Goal: Information Seeking & Learning: Learn about a topic

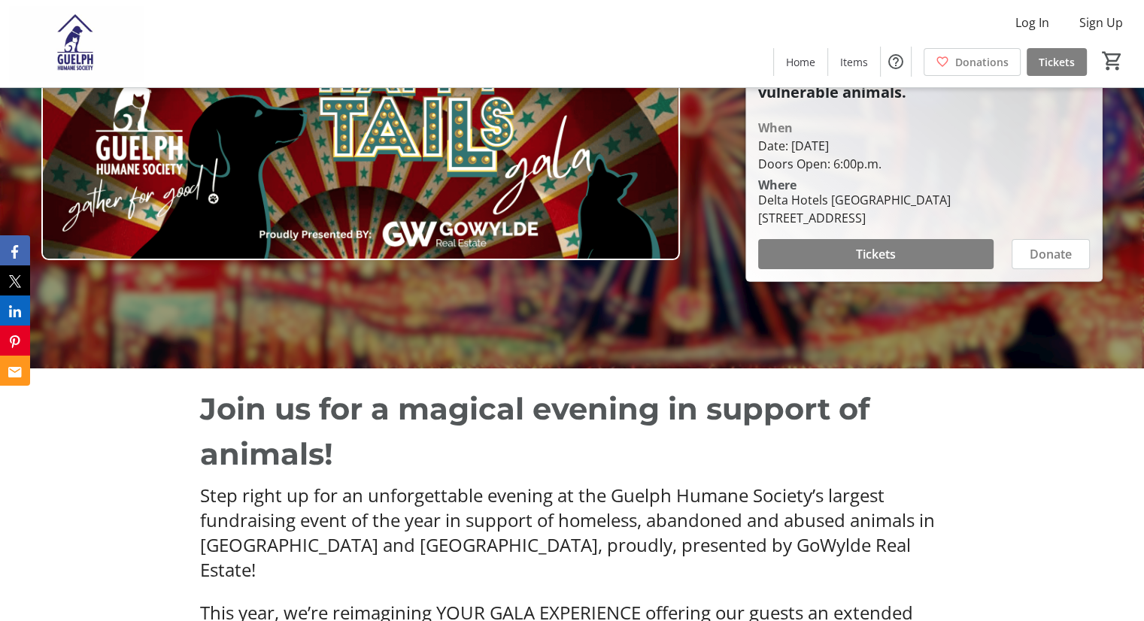
scroll to position [376, 0]
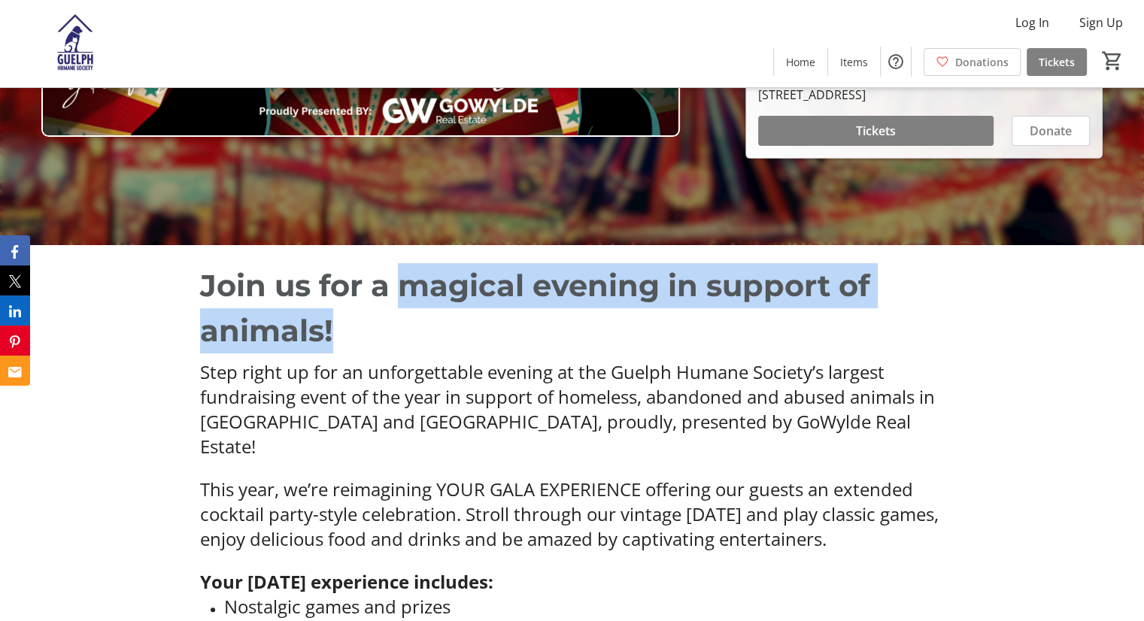
drag, startPoint x: 406, startPoint y: 284, endPoint x: 421, endPoint y: 345, distance: 63.7
click at [421, 345] on p "Join us for a magical evening in support of animals!" at bounding box center [572, 308] width 745 height 90
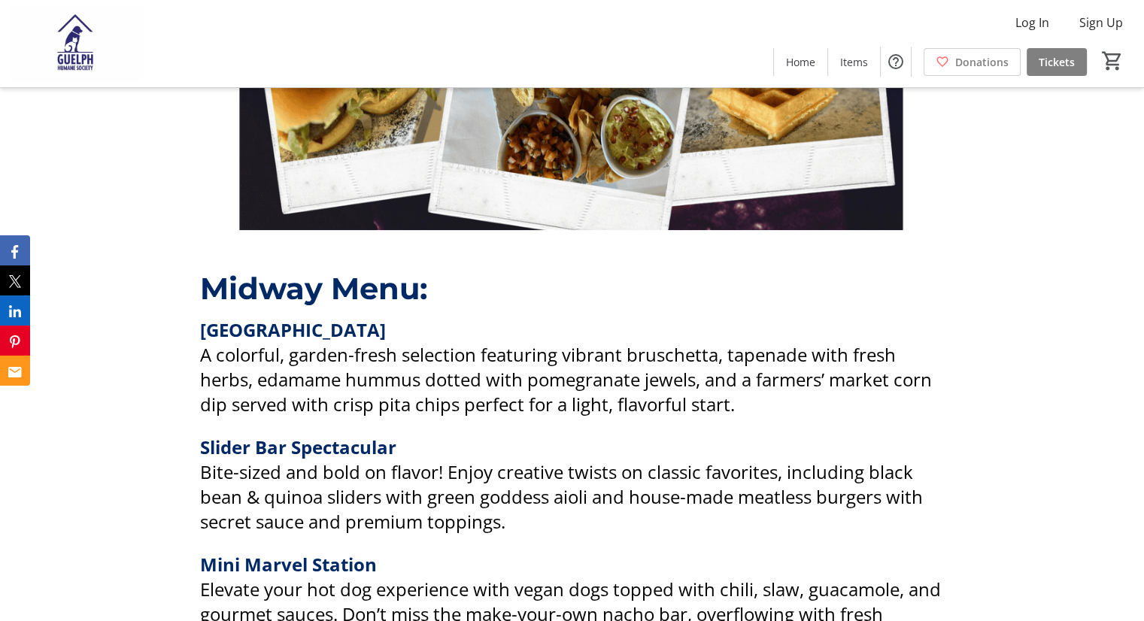
scroll to position [1956, 0]
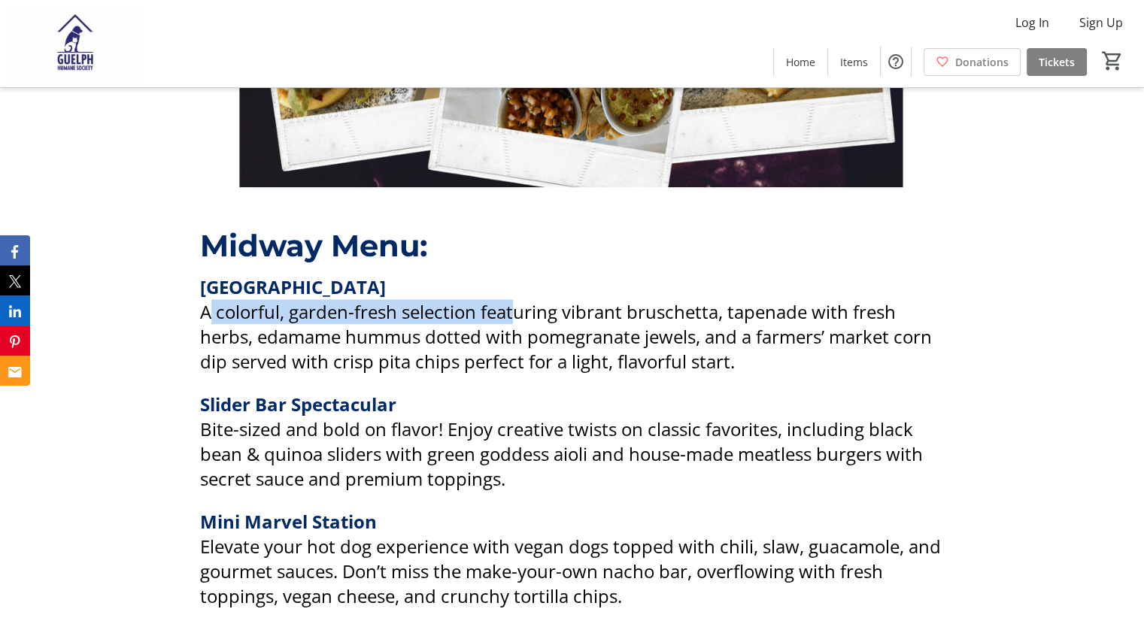
drag, startPoint x: 206, startPoint y: 310, endPoint x: 515, endPoint y: 312, distance: 308.5
click at [515, 312] on span "A colorful, garden-fresh selection featuring vibrant bruschetta, tapenade with …" at bounding box center [566, 336] width 732 height 74
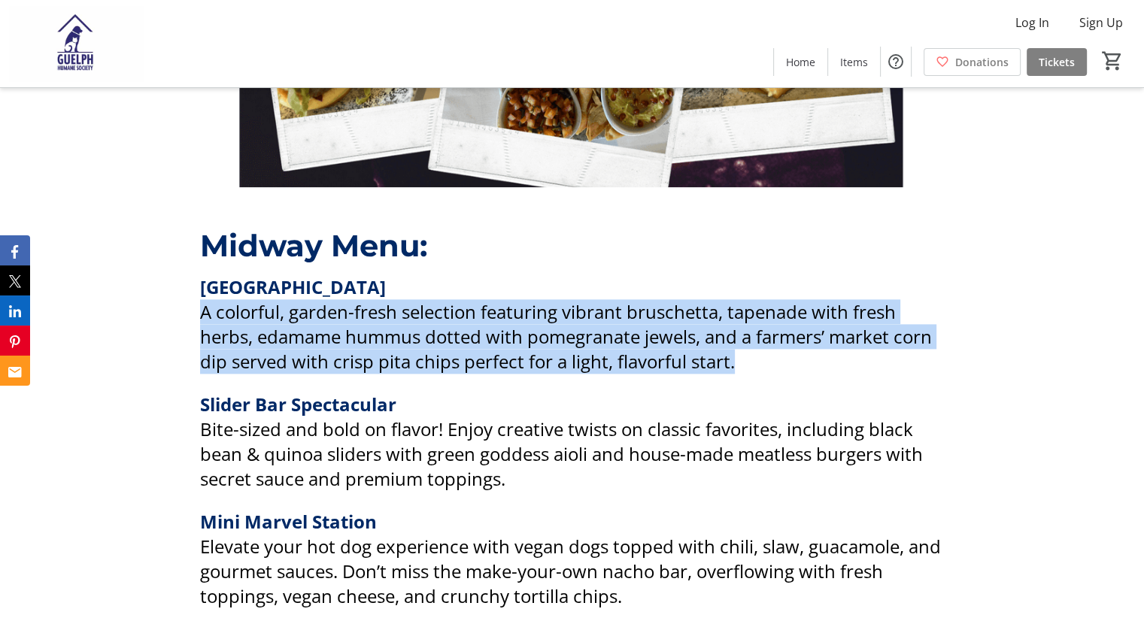
drag, startPoint x: 187, startPoint y: 308, endPoint x: 773, endPoint y: 358, distance: 589.0
click at [773, 358] on p "A colorful, garden-fresh selection featuring vibrant bruschetta, tapenade with …" at bounding box center [572, 336] width 745 height 74
drag, startPoint x: 202, startPoint y: 293, endPoint x: 776, endPoint y: 370, distance: 579.3
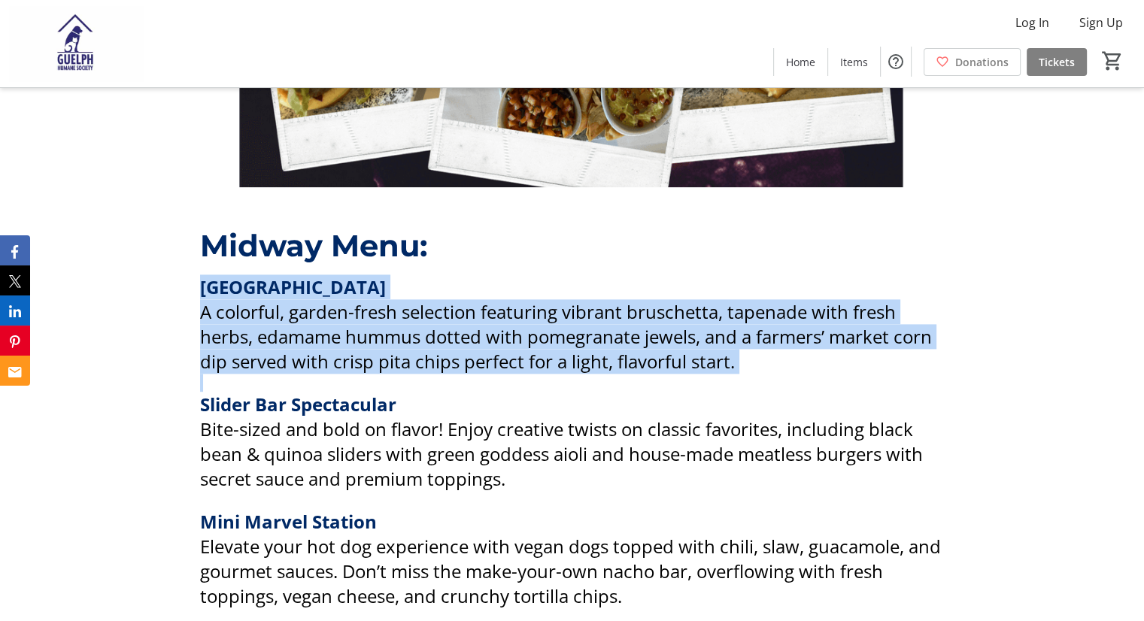
click at [776, 374] on p at bounding box center [572, 383] width 745 height 18
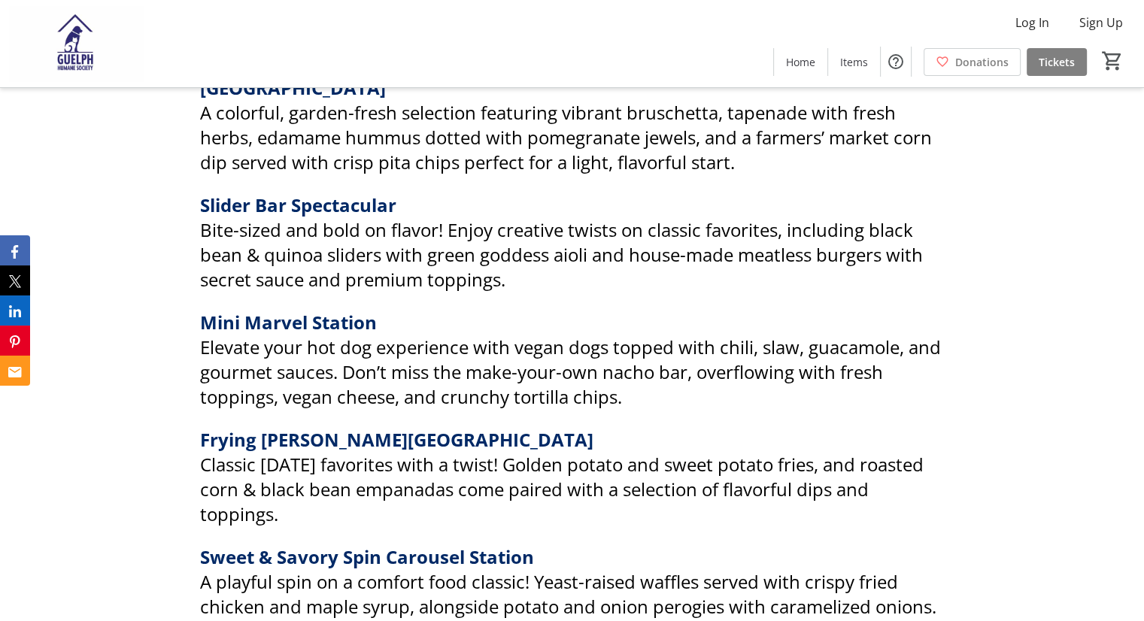
scroll to position [2182, 0]
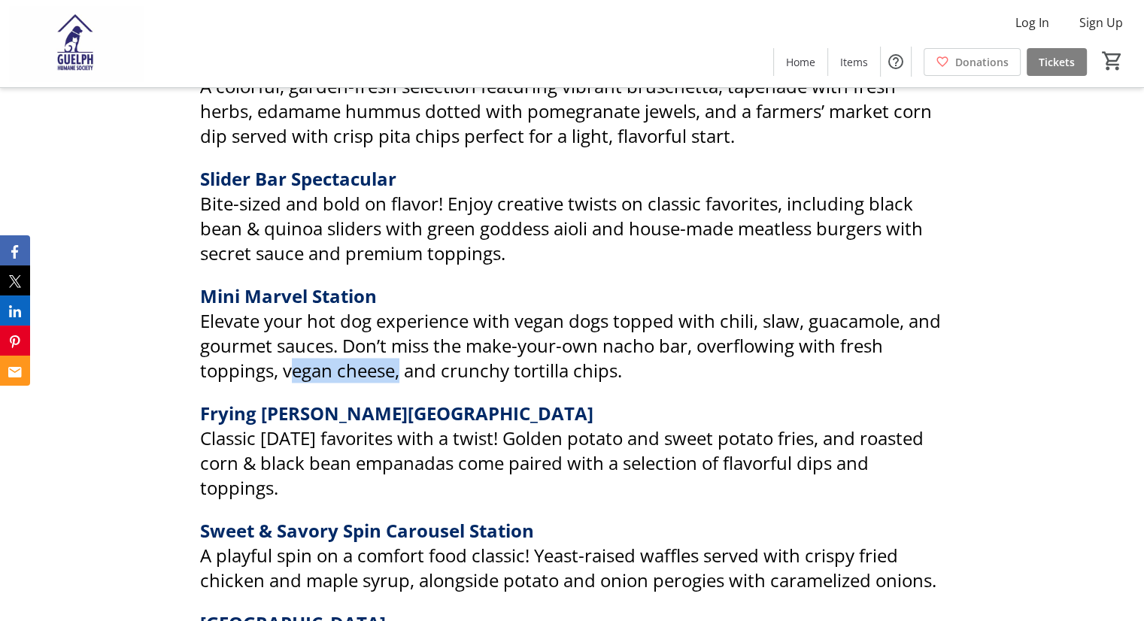
drag, startPoint x: 288, startPoint y: 370, endPoint x: 401, endPoint y: 362, distance: 113.2
click at [401, 362] on span "Elevate your hot dog experience with vegan dogs topped with chili, slaw, guacam…" at bounding box center [570, 345] width 741 height 74
click at [404, 363] on span "Elevate your hot dog experience with vegan dogs topped with chili, slaw, guacam…" at bounding box center [570, 345] width 741 height 74
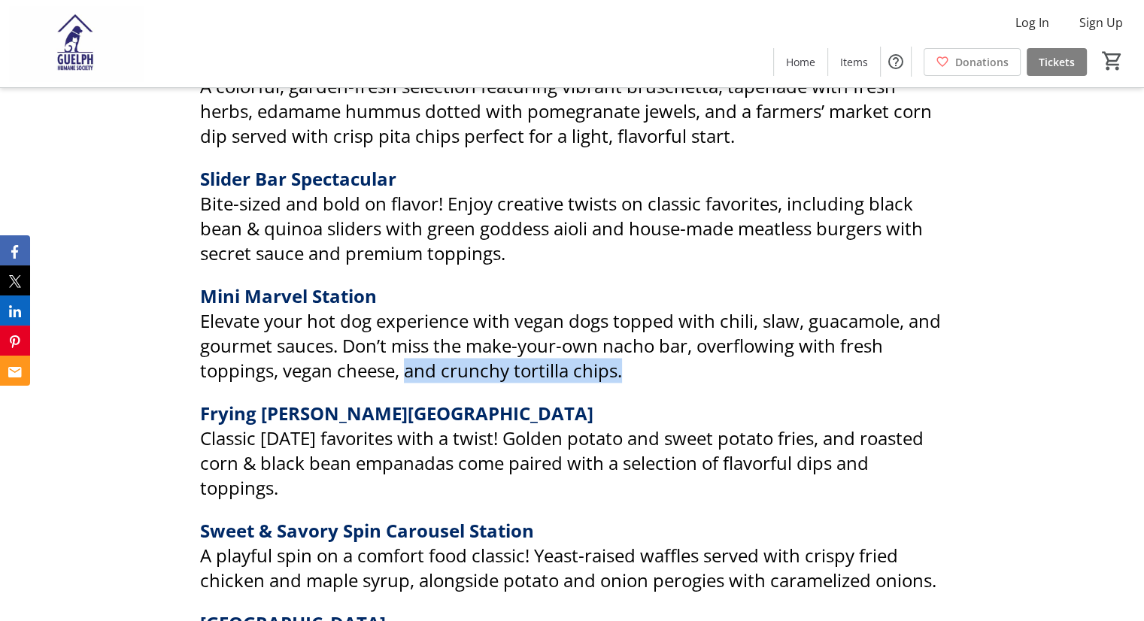
drag, startPoint x: 409, startPoint y: 368, endPoint x: 784, endPoint y: 357, distance: 374.8
click at [784, 357] on p "Elevate your hot dog experience with vegan dogs topped with chili, slaw, guacam…" at bounding box center [572, 345] width 745 height 74
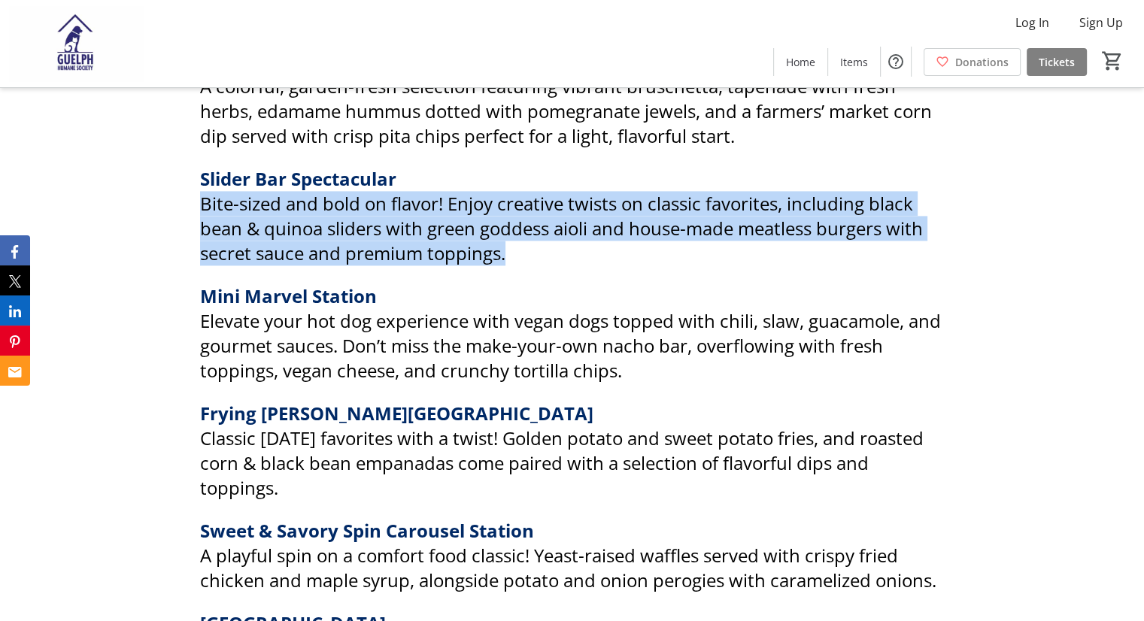
drag, startPoint x: 188, startPoint y: 202, endPoint x: 575, endPoint y: 256, distance: 390.4
click at [575, 256] on div "Midway Menu: [GEOGRAPHIC_DATA] A colorful, garden-fresh selection featuring vib…" at bounding box center [572, 413] width 1144 height 866
click at [575, 256] on p "Bite-sized and bold on flavor! Enjoy creative twists on classic favorites, incl…" at bounding box center [572, 228] width 745 height 74
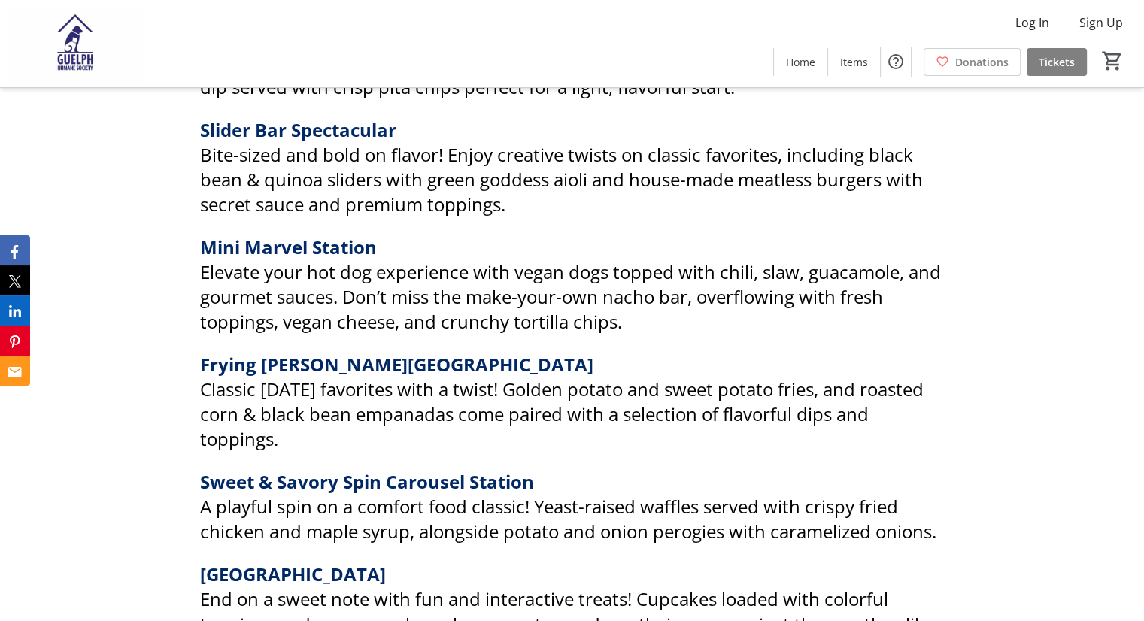
scroll to position [2257, 0]
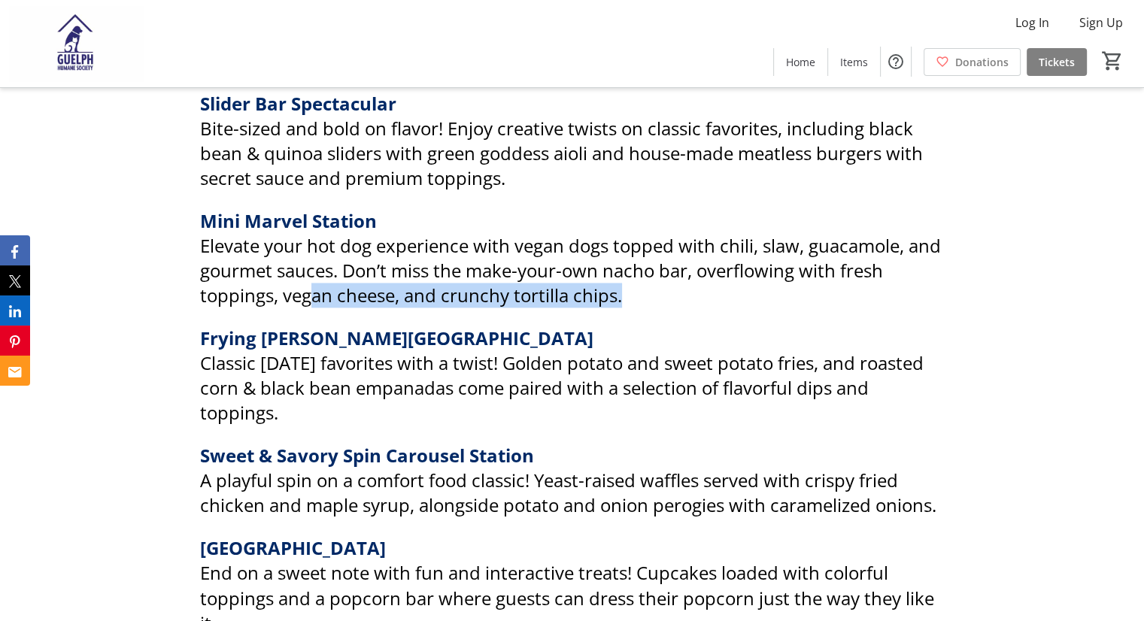
drag, startPoint x: 676, startPoint y: 290, endPoint x: 315, endPoint y: 281, distance: 361.3
click at [315, 281] on p "Elevate your hot dog experience with vegan dogs topped with chili, slaw, guacam…" at bounding box center [572, 270] width 745 height 74
click at [315, 281] on span "Elevate your hot dog experience with vegan dogs topped with chili, slaw, guacam…" at bounding box center [570, 270] width 741 height 74
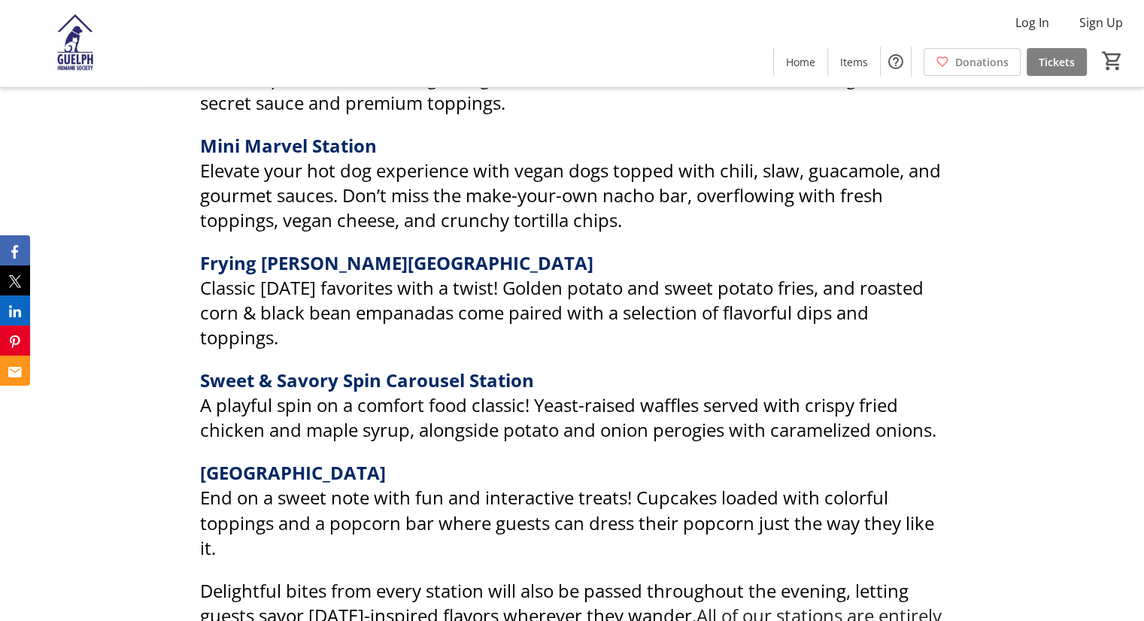
scroll to position [2408, 0]
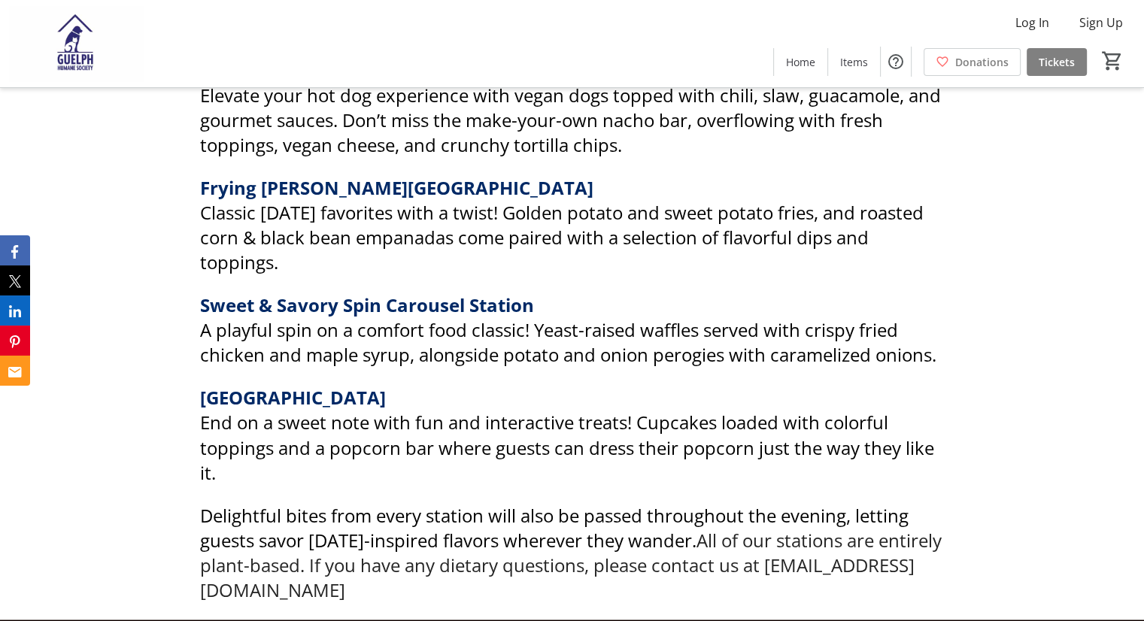
drag, startPoint x: 202, startPoint y: 205, endPoint x: 899, endPoint y: 258, distance: 698.7
click at [899, 258] on p "Classic [DATE] favorites with a twist! Golden potato and sweet potato fries, an…" at bounding box center [572, 237] width 745 height 74
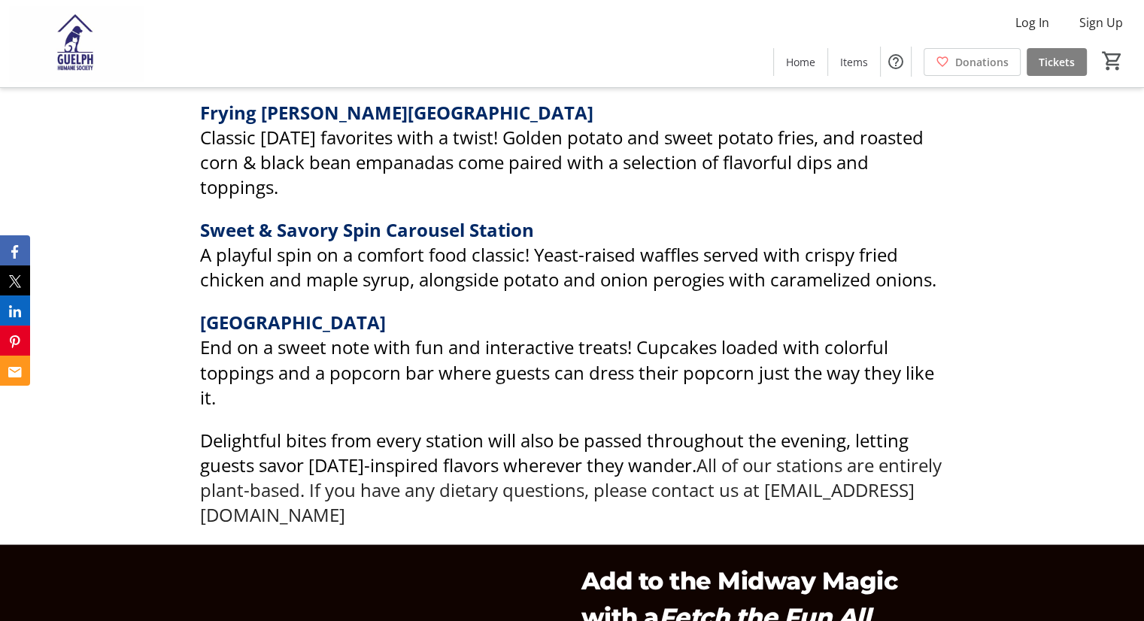
scroll to position [2558, 0]
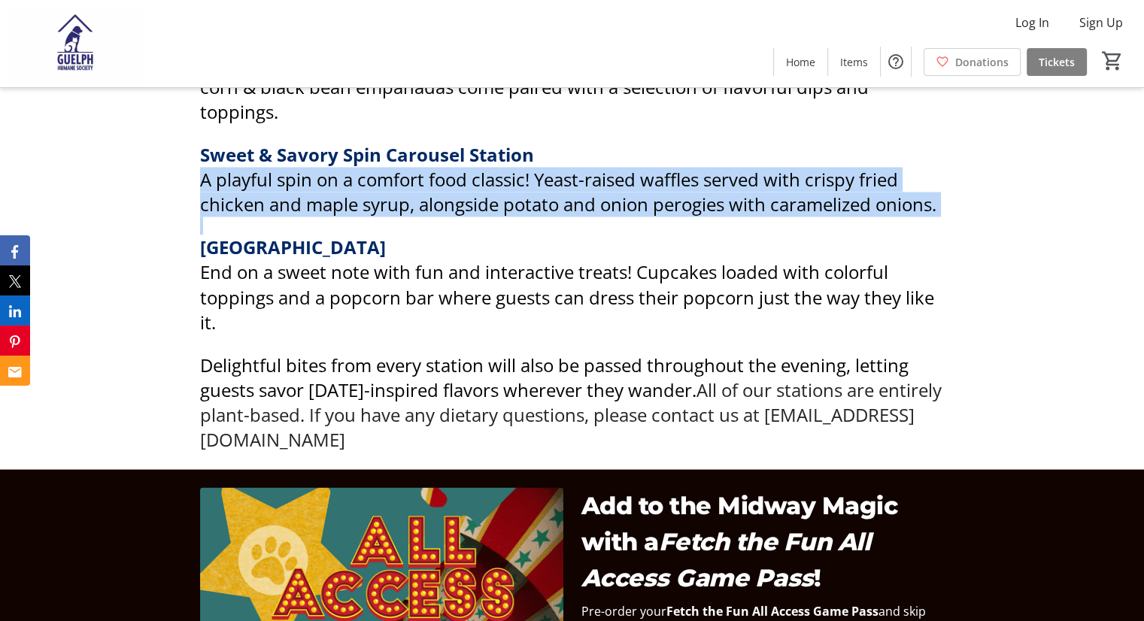
drag, startPoint x: 199, startPoint y: 181, endPoint x: 944, endPoint y: 218, distance: 745.8
click at [944, 218] on div "[GEOGRAPHIC_DATA] A colorful, garden-fresh selection featuring vibrant bruschet…" at bounding box center [572, 62] width 745 height 779
click at [944, 218] on p at bounding box center [572, 226] width 745 height 18
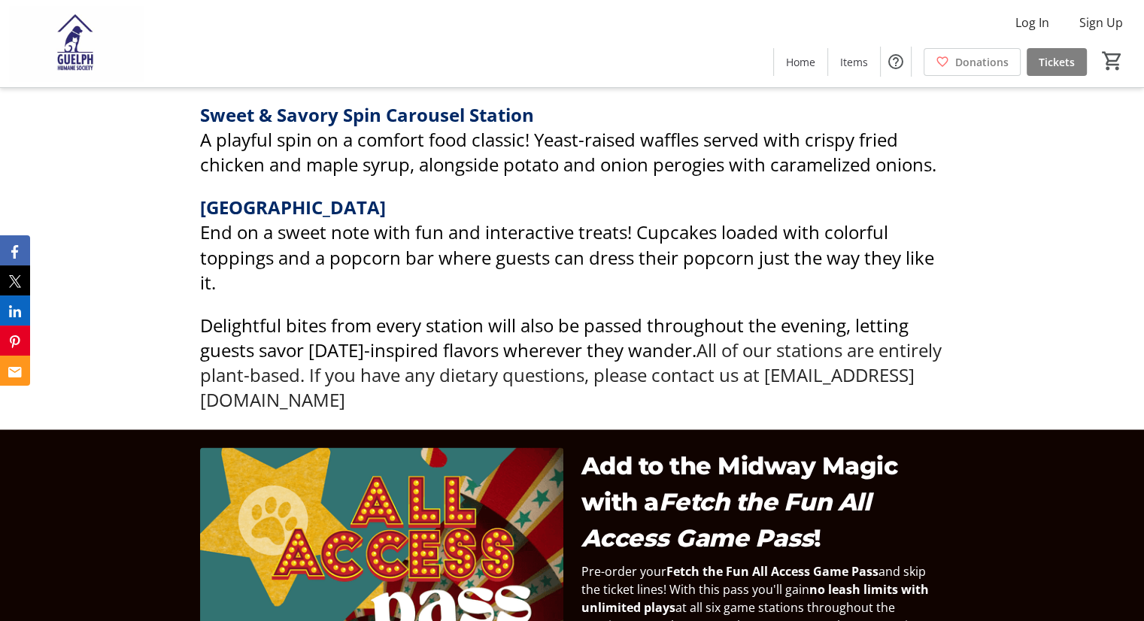
scroll to position [2633, 0]
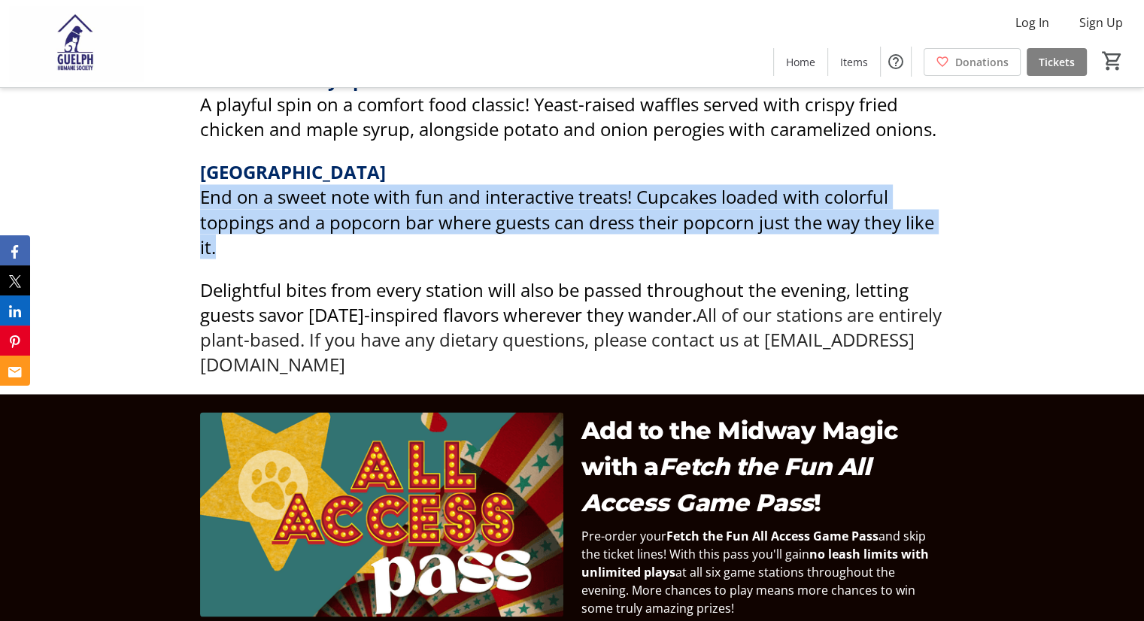
drag, startPoint x: 199, startPoint y: 190, endPoint x: 278, endPoint y: 236, distance: 91.6
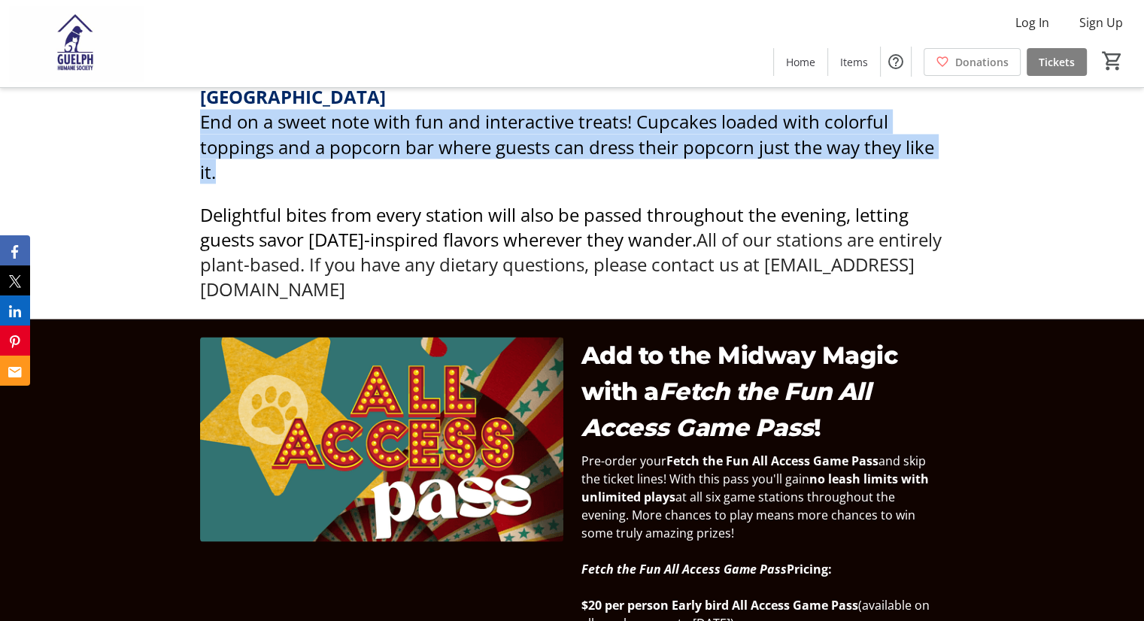
drag, startPoint x: 701, startPoint y: 226, endPoint x: 712, endPoint y: 275, distance: 49.3
click at [712, 275] on p "Delightful bites from every station will also be passed throughout the evening,…" at bounding box center [572, 251] width 745 height 99
click at [713, 275] on p "Delightful bites from every station will also be passed throughout the evening,…" at bounding box center [572, 251] width 745 height 99
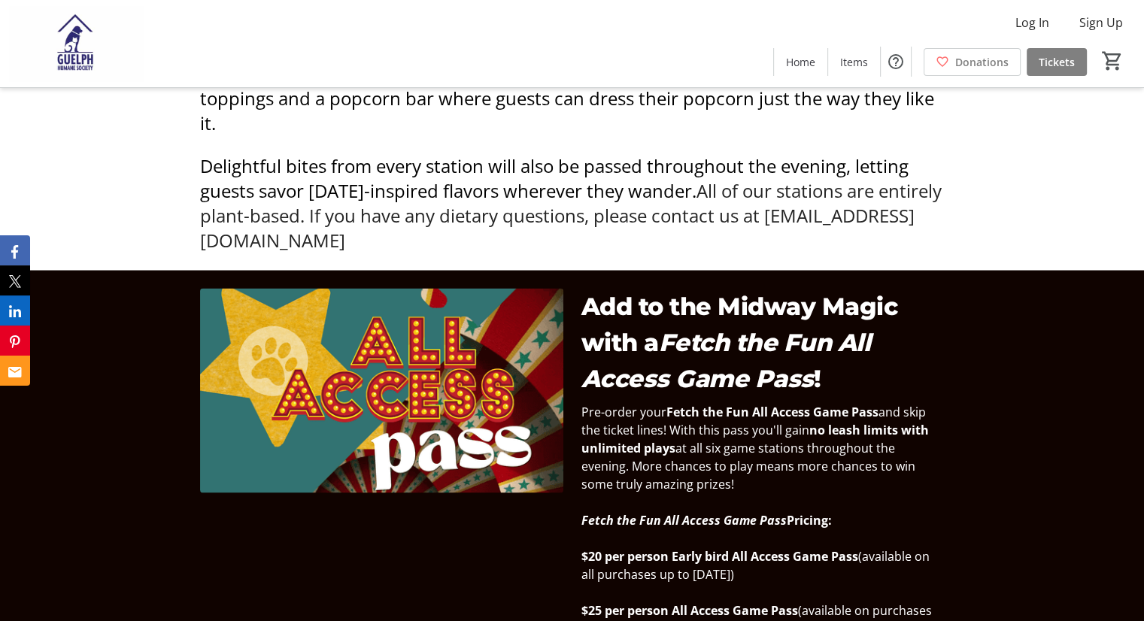
scroll to position [2784, 0]
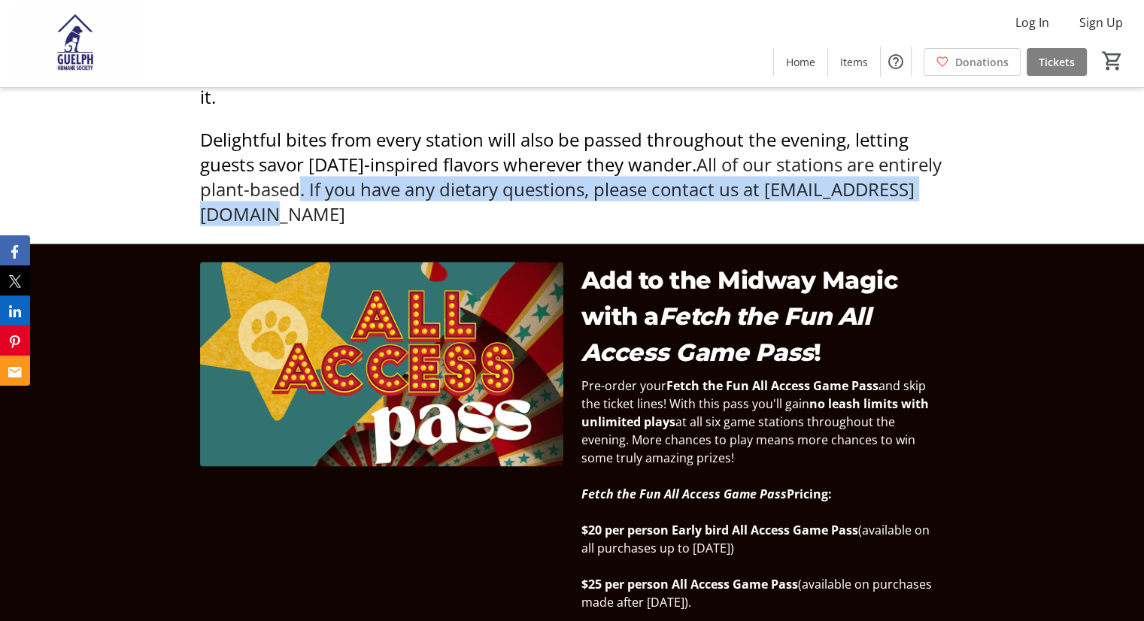
drag, startPoint x: 366, startPoint y: 183, endPoint x: 533, endPoint y: 203, distance: 169.0
click at [533, 203] on p "Delightful bites from every station will also be passed throughout the evening,…" at bounding box center [572, 175] width 745 height 99
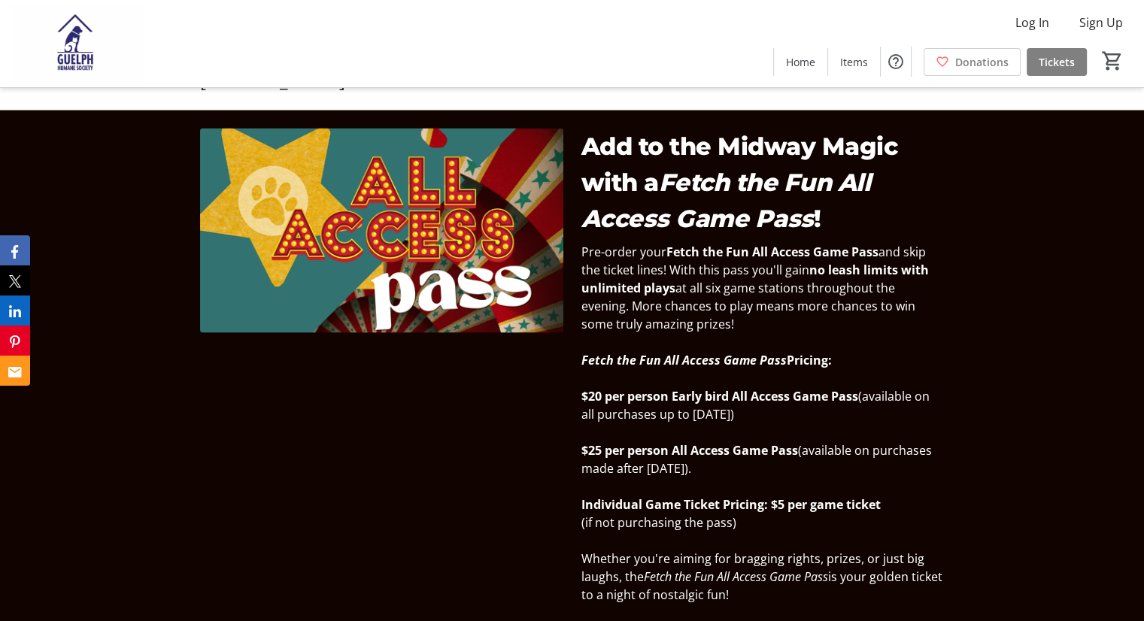
scroll to position [3010, 0]
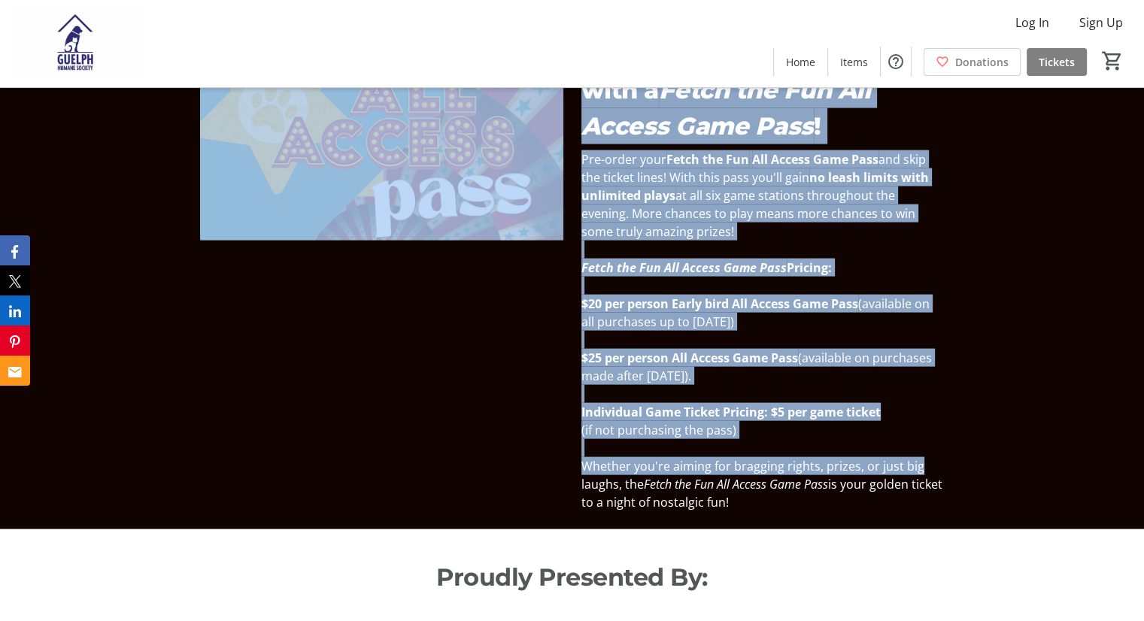
drag, startPoint x: 561, startPoint y: 299, endPoint x: 950, endPoint y: 464, distance: 422.7
click at [950, 464] on div "Add to the Midway Magic with a Fetch the Fun All Access Game Pass ! Pre-order y…" at bounding box center [572, 274] width 763 height 476
click at [950, 464] on div "Pre-order your Fetch the Fun All Access Game Pass and skip the ticket lines! Wi…" at bounding box center [763, 330] width 381 height 361
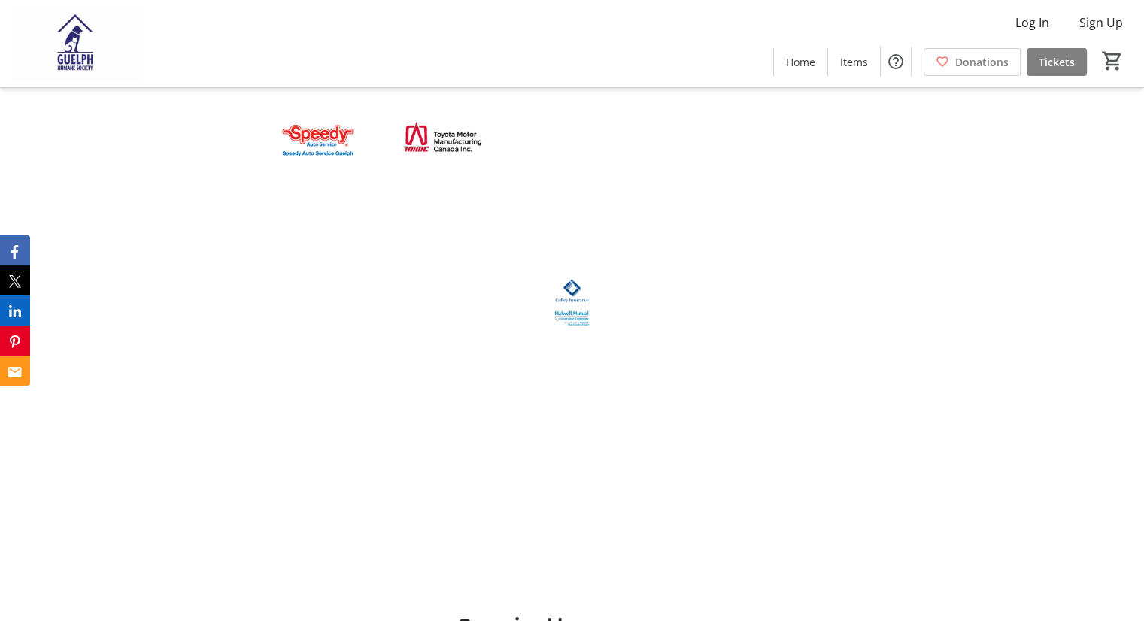
scroll to position [4063, 0]
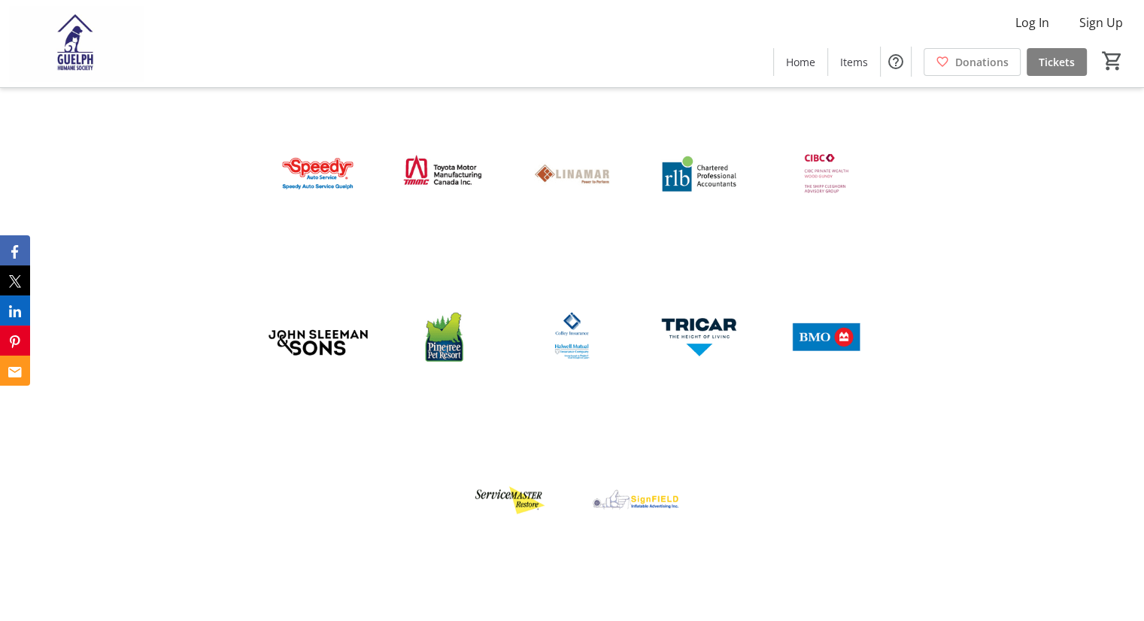
drag, startPoint x: 889, startPoint y: 451, endPoint x: 795, endPoint y: 452, distance: 94.1
click at [795, 452] on div at bounding box center [572, 365] width 763 height 490
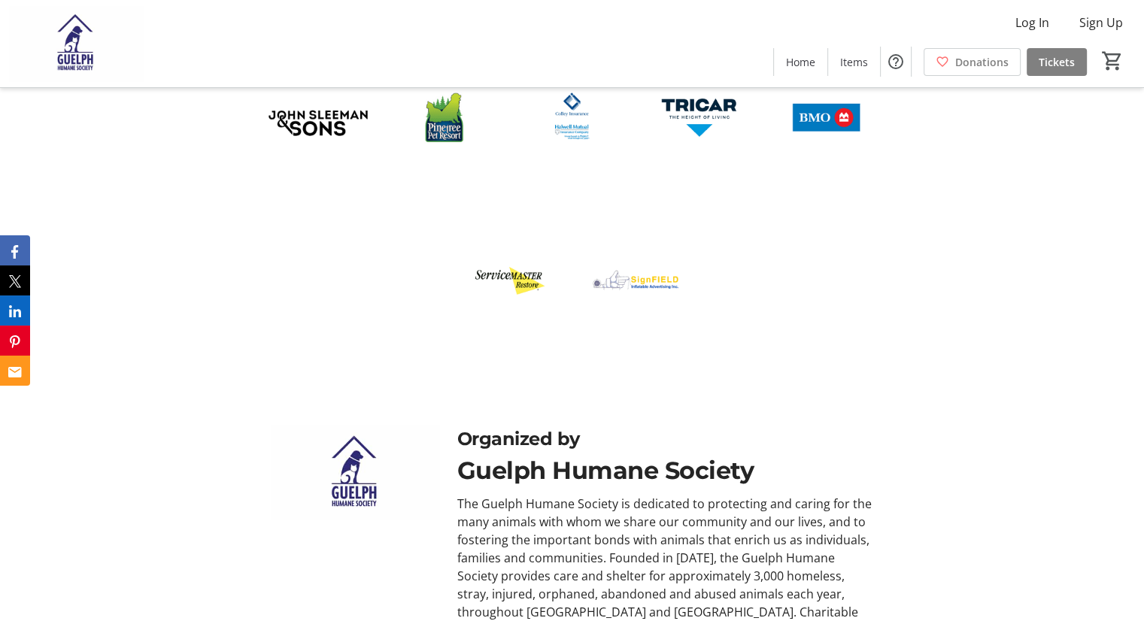
scroll to position [4349, 0]
